Goal: Entertainment & Leisure: Consume media (video, audio)

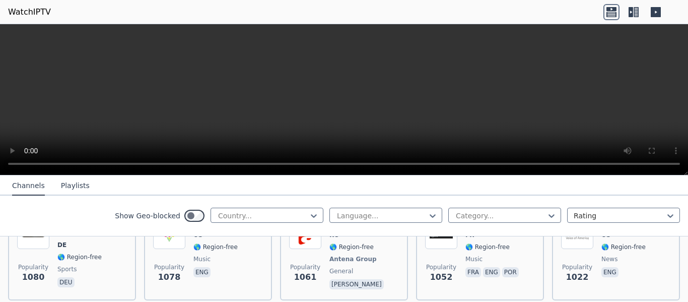
scroll to position [1712, 0]
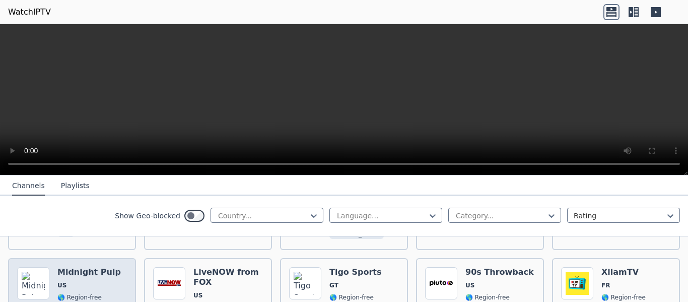
click at [36, 273] on img at bounding box center [33, 283] width 32 height 32
click at [34, 268] on img at bounding box center [33, 283] width 32 height 32
click at [33, 268] on img at bounding box center [33, 283] width 32 height 32
click at [309, 218] on icon at bounding box center [314, 215] width 10 height 10
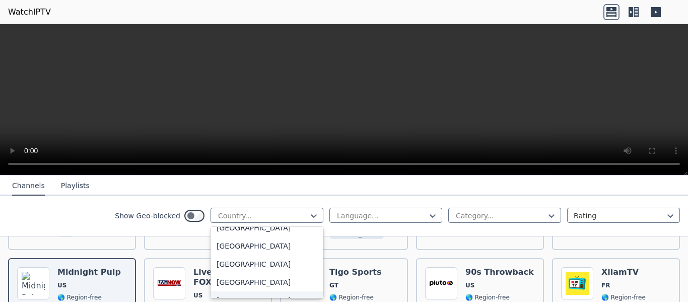
scroll to position [1531, 0]
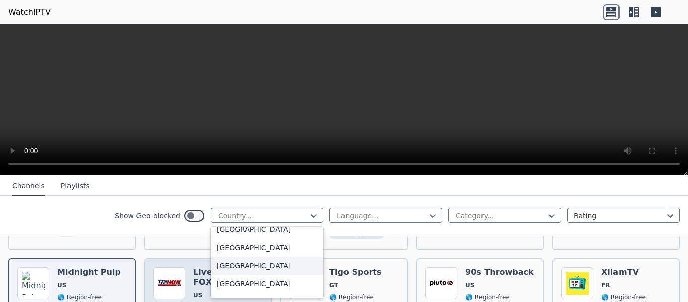
click at [212, 274] on div "[GEOGRAPHIC_DATA]" at bounding box center [266, 265] width 113 height 18
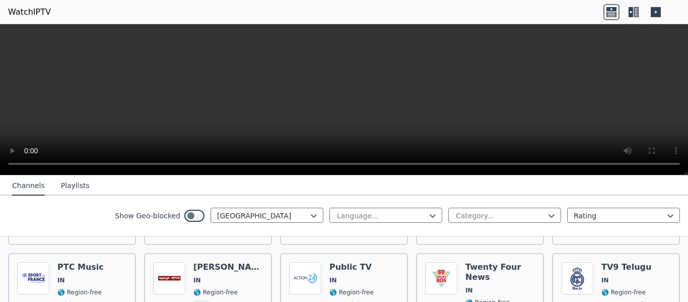
scroll to position [705, 0]
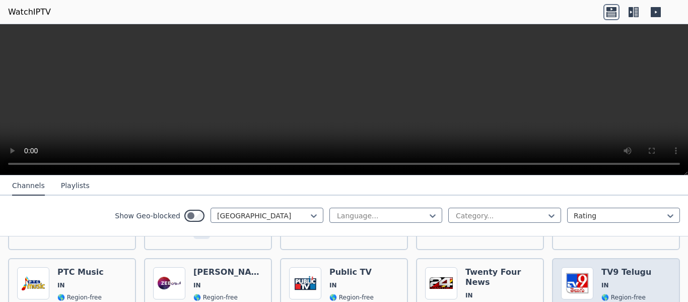
click at [617, 286] on div "TV9 Telugu IN 🌎 Region-free TV9 Network tel" at bounding box center [626, 303] width 50 height 72
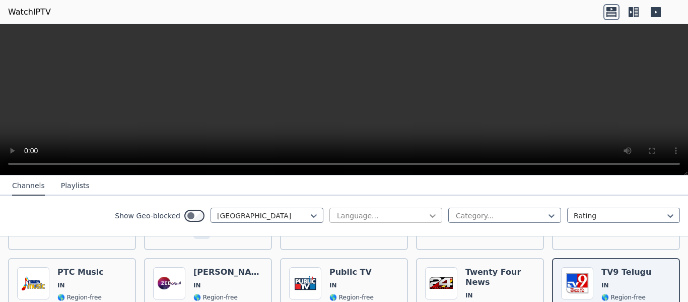
click at [429, 216] on icon at bounding box center [432, 216] width 6 height 4
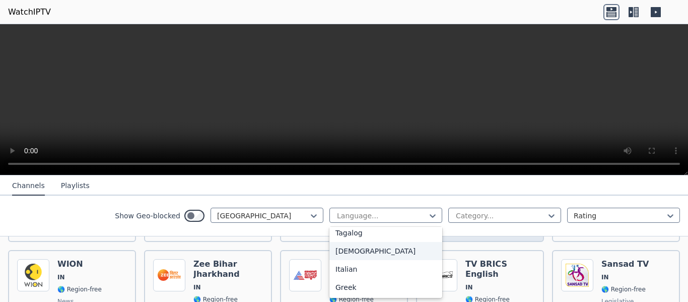
scroll to position [1359, 0]
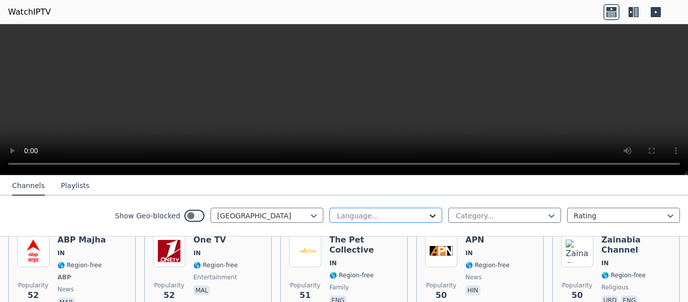
click at [428, 216] on icon at bounding box center [432, 215] width 10 height 10
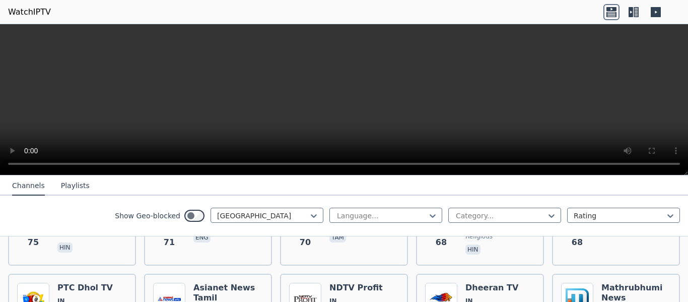
scroll to position [818, 0]
